Goal: Use online tool/utility: Utilize a website feature to perform a specific function

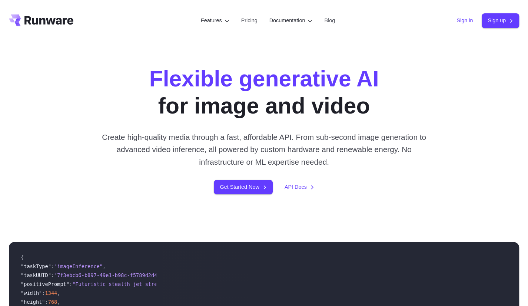
click at [469, 24] on link "Sign in" at bounding box center [465, 20] width 16 height 9
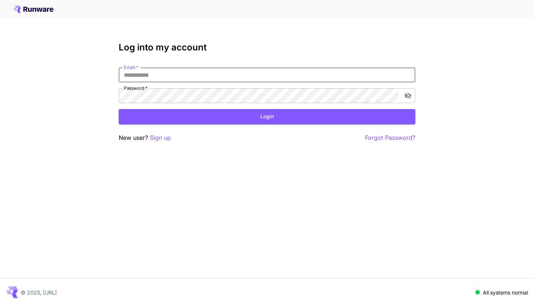
click at [180, 78] on input "Email   *" at bounding box center [267, 74] width 297 height 15
type input "**********"
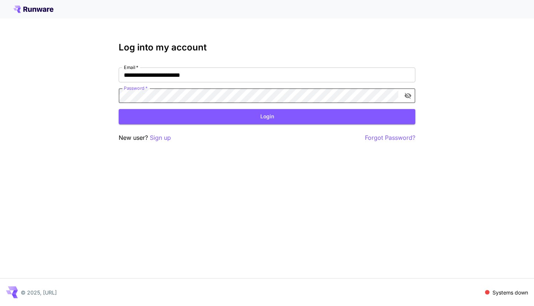
click button "Login" at bounding box center [267, 116] width 297 height 15
click at [32, 97] on div "**********" at bounding box center [267, 153] width 534 height 306
click button "Login" at bounding box center [267, 116] width 297 height 15
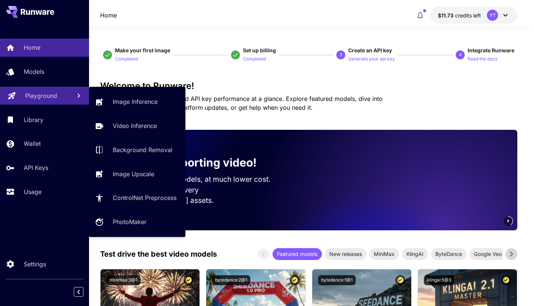
click at [36, 95] on p "Playground" at bounding box center [41, 95] width 32 height 9
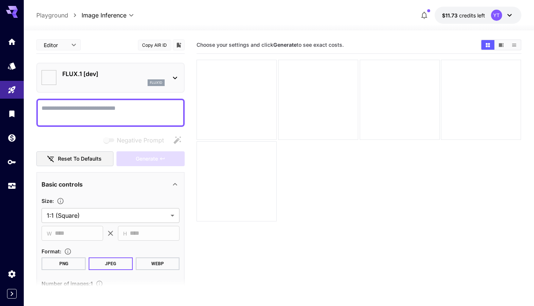
type input "**********"
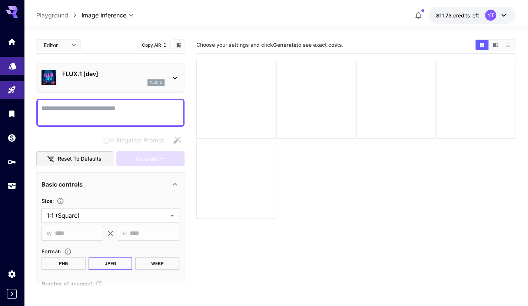
click at [12, 73] on link at bounding box center [12, 66] width 24 height 18
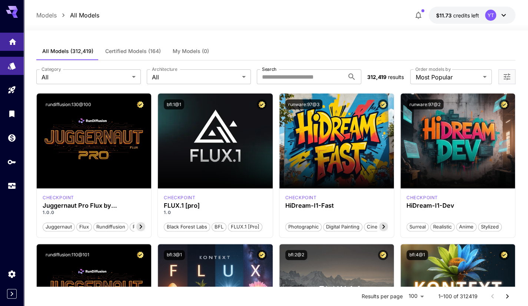
click at [5, 44] on link at bounding box center [12, 42] width 24 height 18
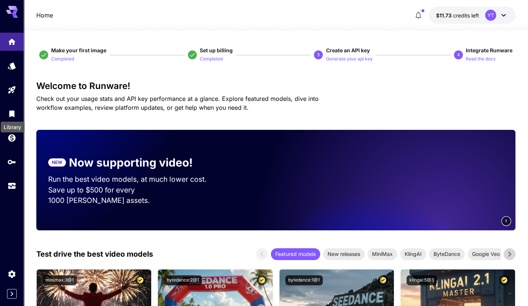
click at [13, 117] on div "Library" at bounding box center [12, 124] width 25 height 17
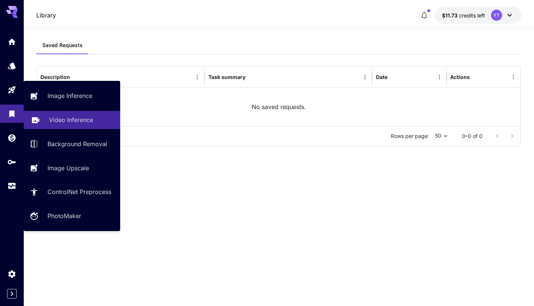
click at [72, 120] on p "Video Inference" at bounding box center [71, 119] width 44 height 9
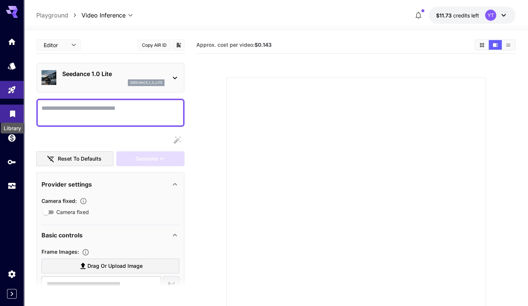
click at [12, 112] on icon "Library" at bounding box center [12, 111] width 5 height 7
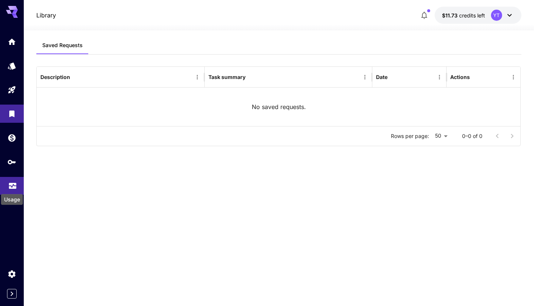
click at [12, 185] on icon "Usage" at bounding box center [12, 184] width 7 height 4
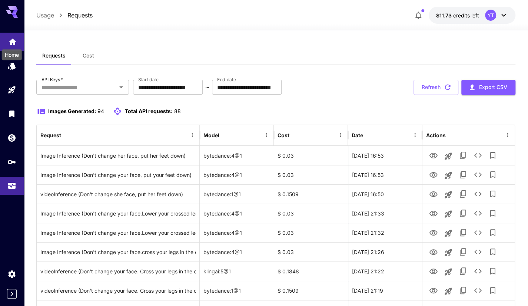
click at [13, 36] on link at bounding box center [12, 42] width 24 height 18
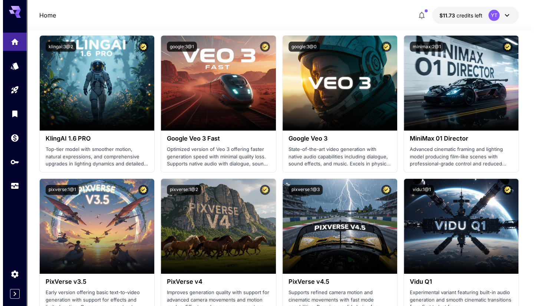
scroll to position [667, 0]
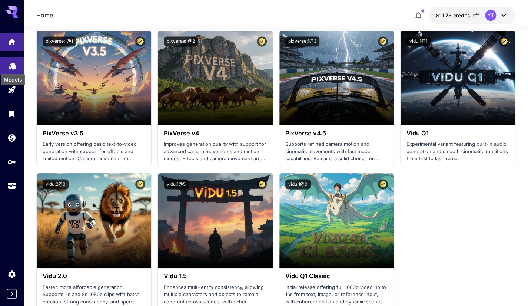
click at [8, 67] on icon "Models" at bounding box center [12, 64] width 9 height 9
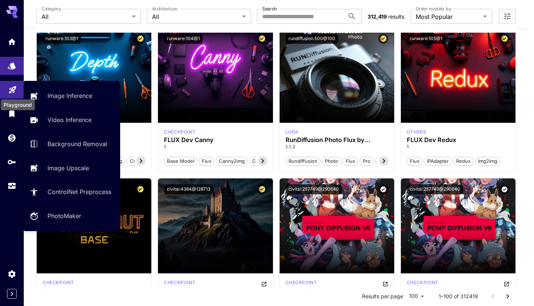
click at [13, 89] on icon "Playground" at bounding box center [12, 87] width 9 height 9
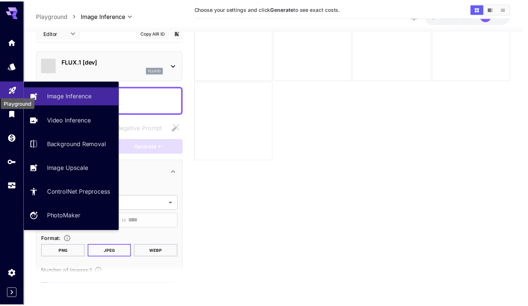
scroll to position [59, 0]
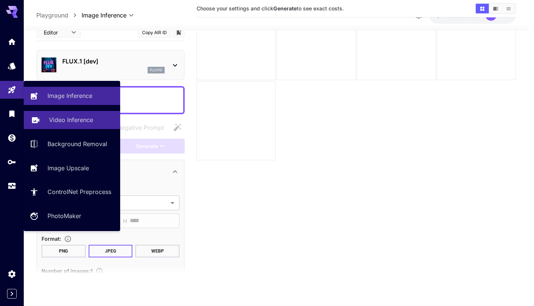
click at [70, 122] on p "Video Inference" at bounding box center [71, 119] width 44 height 9
type input "**********"
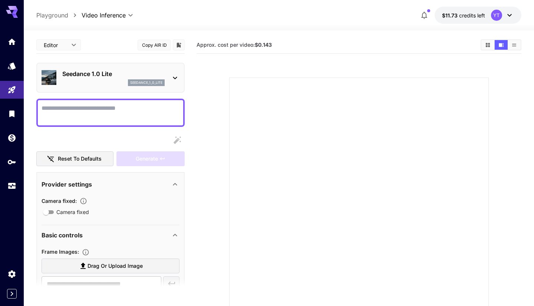
click at [66, 44] on body "**********" at bounding box center [267, 182] width 534 height 364
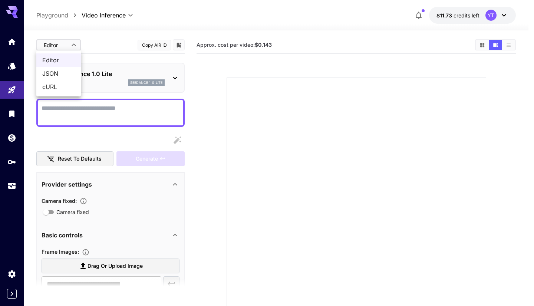
click at [104, 44] on div at bounding box center [267, 153] width 534 height 306
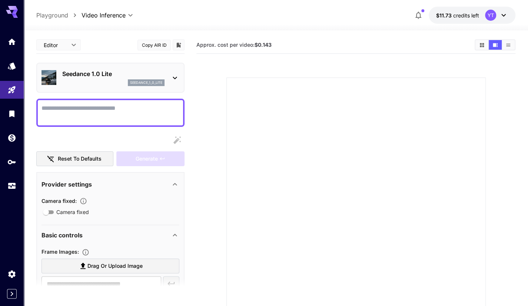
click at [112, 78] on p "Seedance 1.0 Lite" at bounding box center [113, 73] width 102 height 9
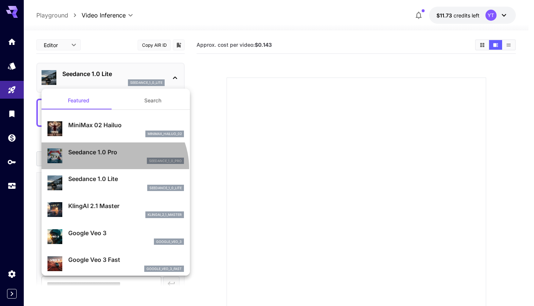
click at [109, 168] on li "Seedance 1.0 Pro seedance_1_0_pro" at bounding box center [116, 155] width 148 height 27
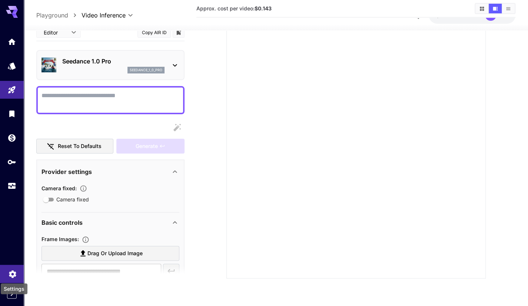
click at [14, 277] on icon "Settings" at bounding box center [12, 272] width 9 height 9
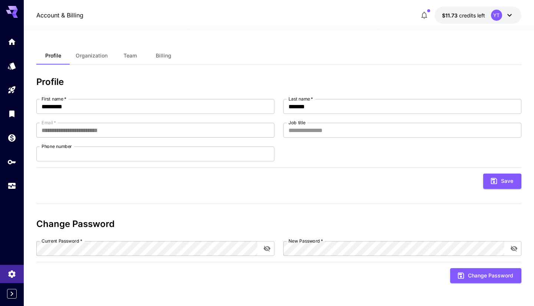
click at [98, 53] on span "Organization" at bounding box center [92, 55] width 32 height 7
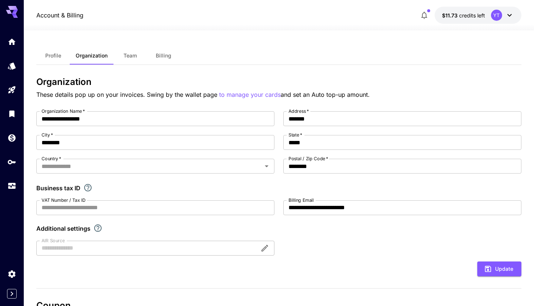
type input "*****"
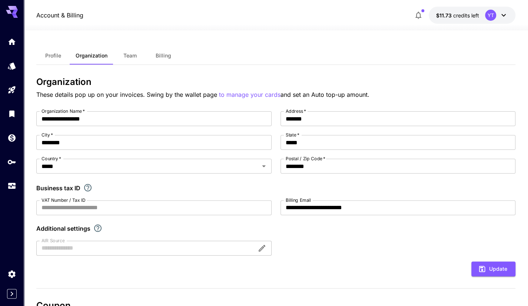
click at [128, 54] on span "Team" at bounding box center [129, 55] width 13 height 7
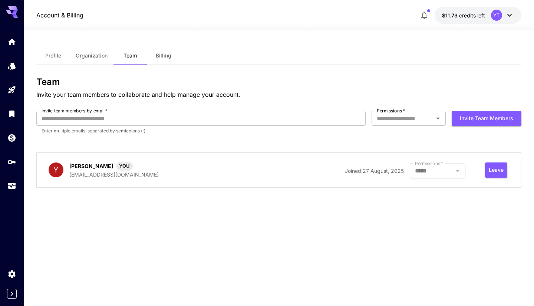
click at [161, 59] on button "Billing" at bounding box center [163, 56] width 33 height 18
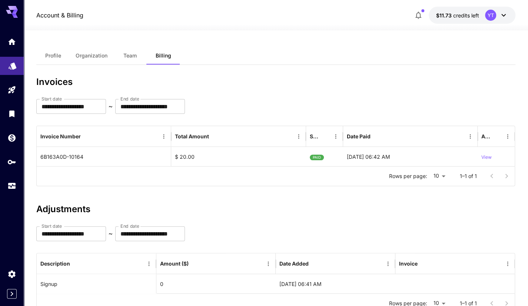
click at [20, 71] on link at bounding box center [12, 66] width 24 height 18
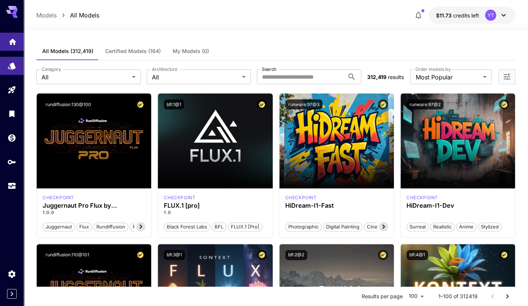
click at [5, 41] on link at bounding box center [12, 42] width 24 height 18
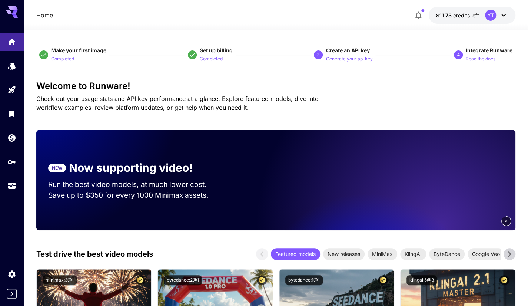
drag, startPoint x: 19, startPoint y: 66, endPoint x: 33, endPoint y: 67, distance: 14.1
click at [19, 66] on link at bounding box center [12, 66] width 24 height 18
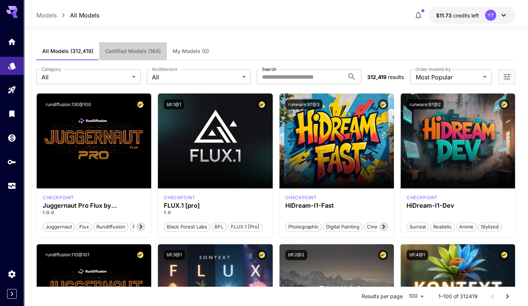
click at [140, 53] on span "Certified Models (164)" at bounding box center [133, 51] width 56 height 7
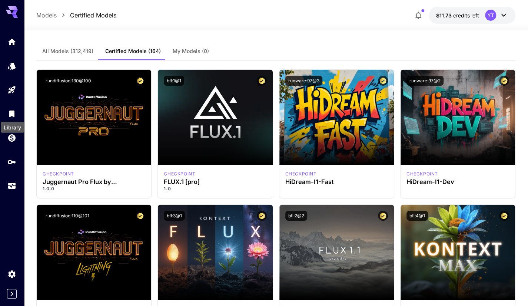
click at [14, 117] on div "Library" at bounding box center [12, 125] width 25 height 17
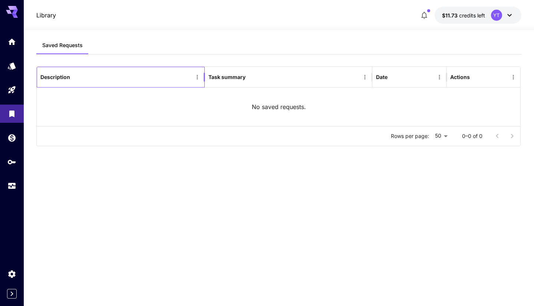
click at [60, 74] on div "Description" at bounding box center [55, 77] width 30 height 6
click at [425, 15] on icon "button" at bounding box center [424, 15] width 9 height 9
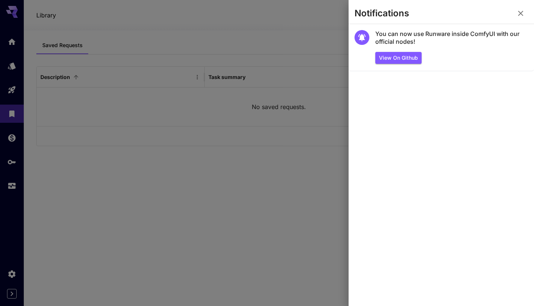
click at [520, 16] on icon "button" at bounding box center [520, 13] width 9 height 9
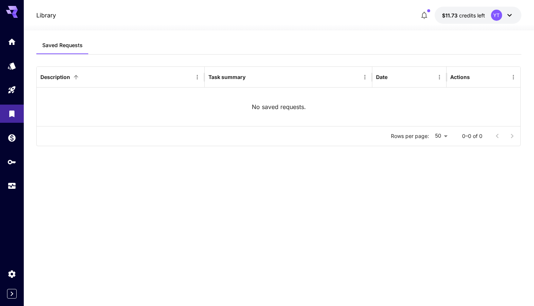
click at [512, 15] on icon at bounding box center [509, 15] width 9 height 9
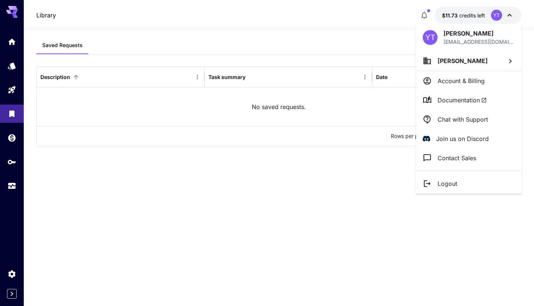
click at [354, 31] on div at bounding box center [267, 153] width 534 height 306
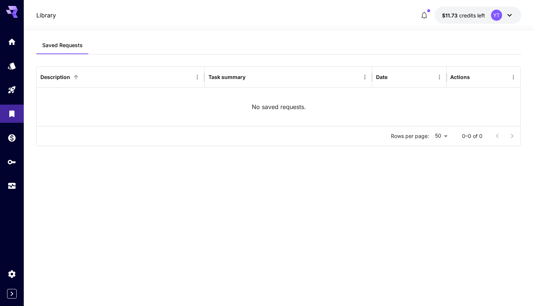
click at [13, 11] on icon at bounding box center [15, 12] width 6 height 4
click at [20, 46] on link at bounding box center [12, 42] width 24 height 18
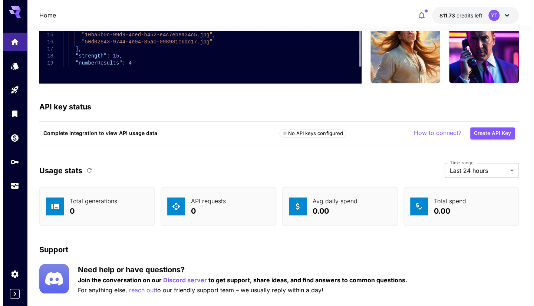
scroll to position [2240, 0]
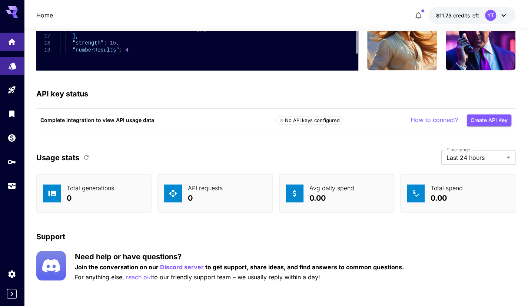
click at [9, 72] on link at bounding box center [12, 66] width 24 height 18
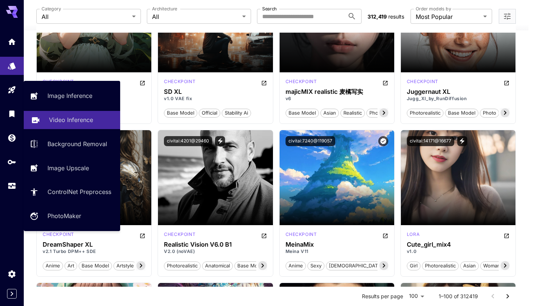
click at [60, 121] on p "Video Inference" at bounding box center [71, 119] width 44 height 9
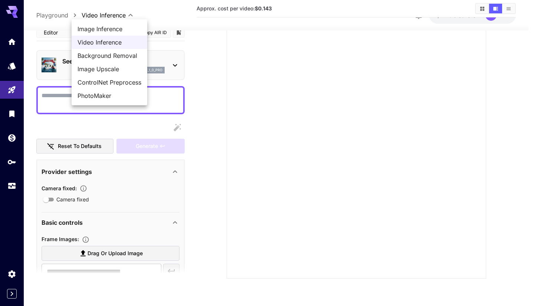
click at [116, 15] on body "**********" at bounding box center [267, 123] width 534 height 364
click at [50, 14] on div at bounding box center [267, 153] width 534 height 306
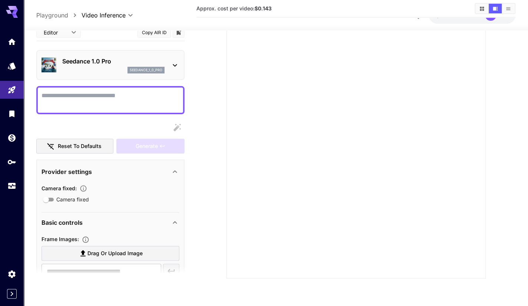
click at [50, 19] on p "Playground" at bounding box center [52, 15] width 32 height 9
type input "**********"
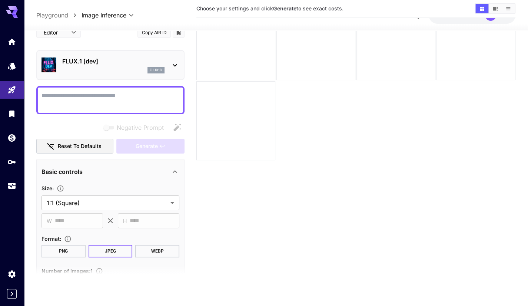
click at [50, 19] on p "Playground" at bounding box center [52, 15] width 32 height 9
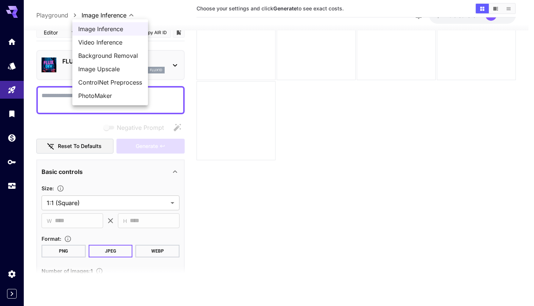
click at [96, 15] on body "**********" at bounding box center [267, 123] width 534 height 364
click at [96, 33] on li "Image Inference" at bounding box center [110, 28] width 76 height 13
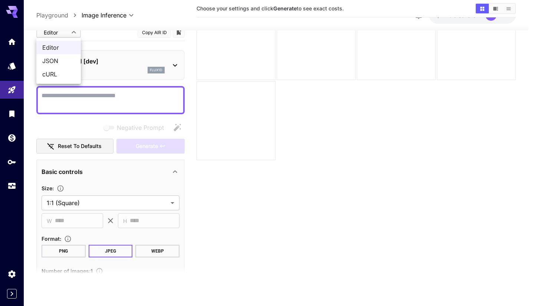
click at [73, 36] on body "**********" at bounding box center [267, 123] width 534 height 364
click at [128, 37] on div at bounding box center [267, 153] width 534 height 306
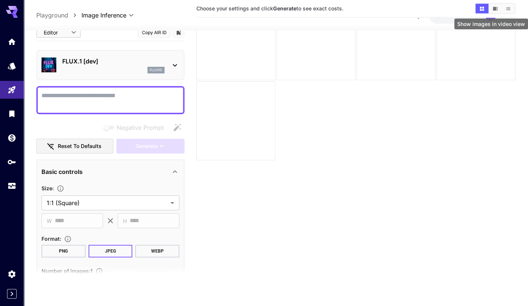
click at [495, 11] on icon "Show images in video view" at bounding box center [496, 9] width 6 height 6
click at [510, 6] on icon "Show images in list view" at bounding box center [509, 9] width 6 height 6
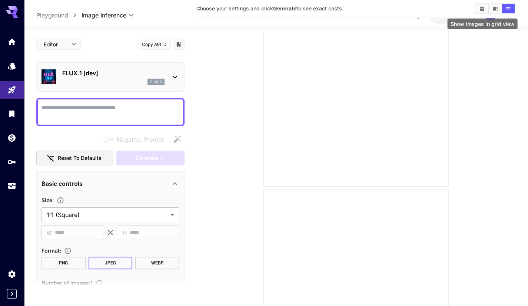
click at [478, 10] on button "Show images in grid view" at bounding box center [482, 9] width 13 height 10
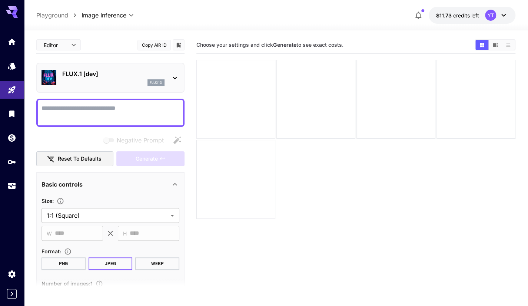
click at [243, 100] on div at bounding box center [236, 99] width 79 height 79
click at [112, 80] on div "flux1d" at bounding box center [113, 82] width 102 height 7
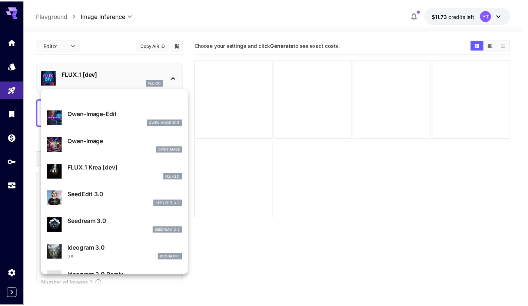
scroll to position [112, 0]
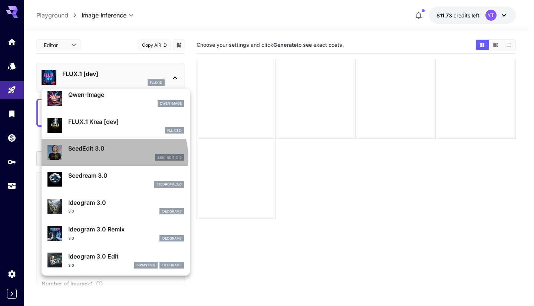
click at [113, 158] on div "seed_edit_3_0" at bounding box center [126, 157] width 116 height 7
type input "***"
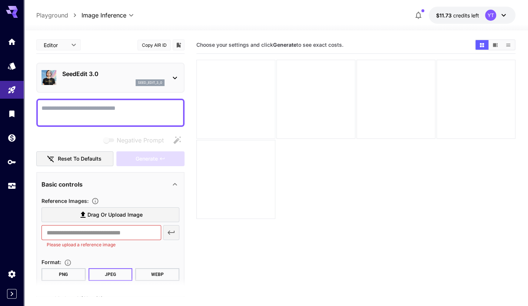
click at [249, 86] on div at bounding box center [236, 99] width 79 height 79
click at [103, 73] on p "SeedEdit 3.0" at bounding box center [113, 73] width 102 height 9
